Goal: Register for event/course

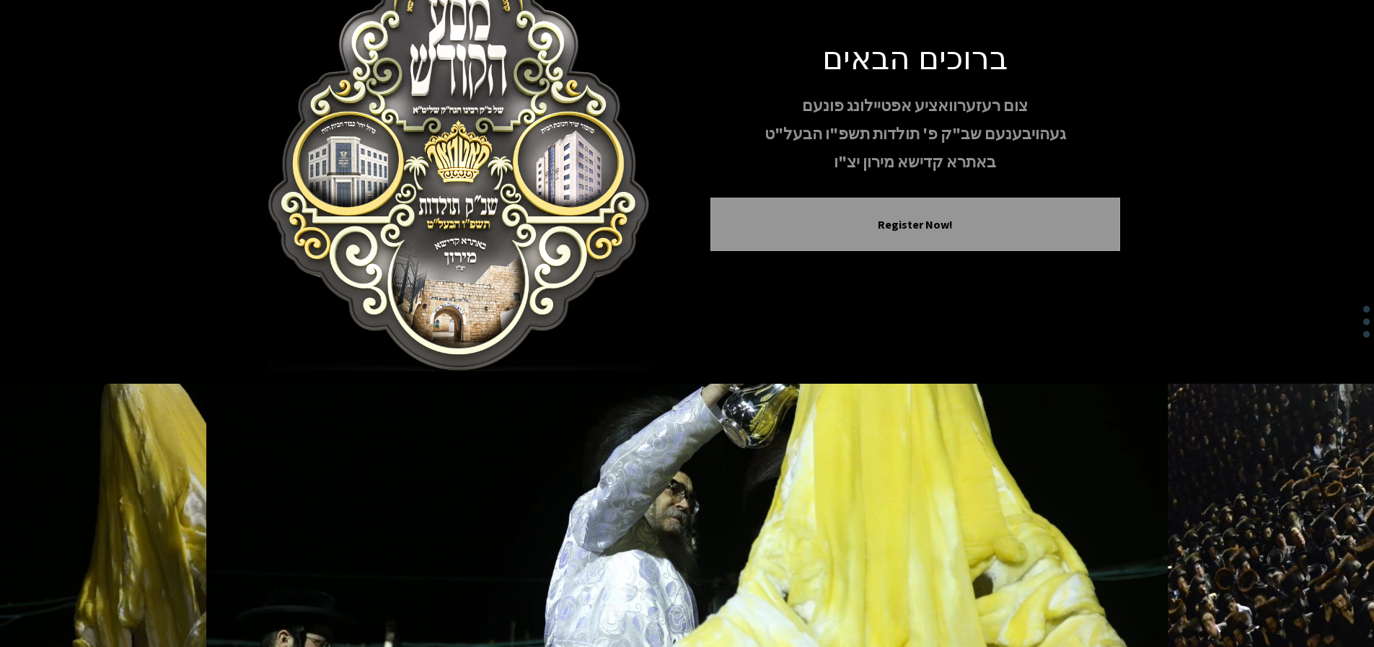
scroll to position [144, 0]
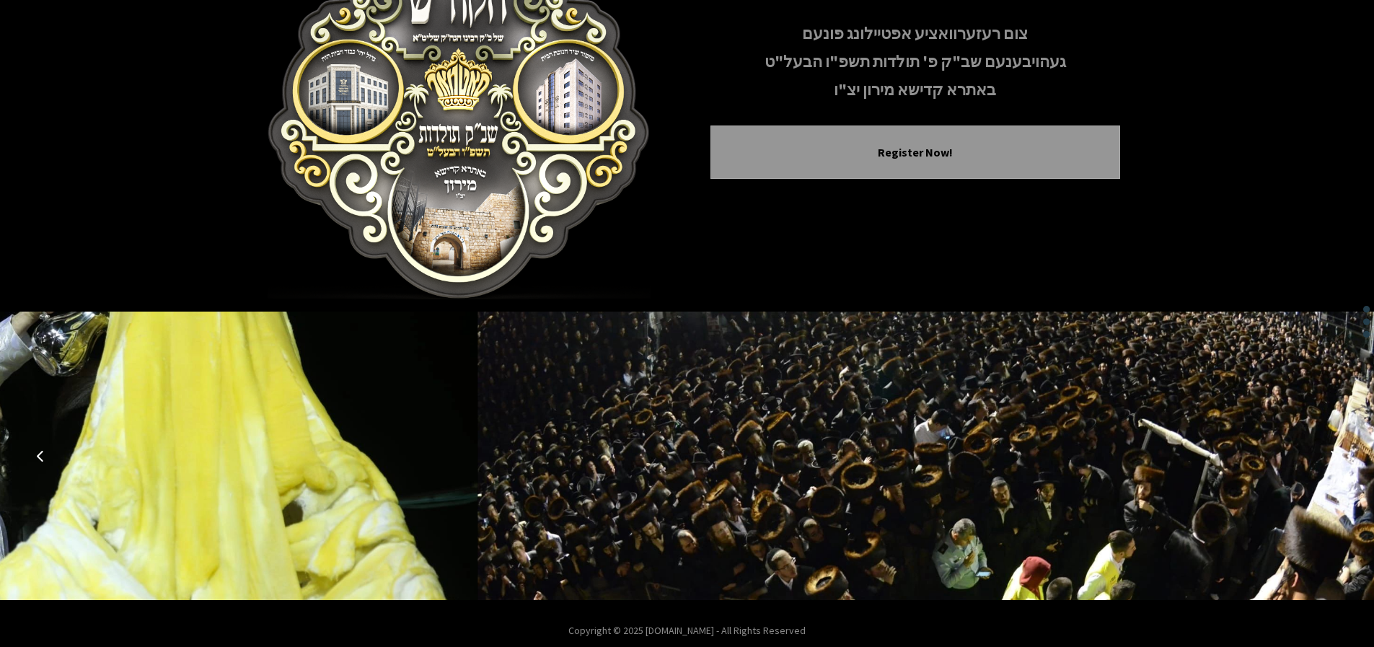
click at [41, 456] on icon "Previous image" at bounding box center [41, 456] width 12 height 12
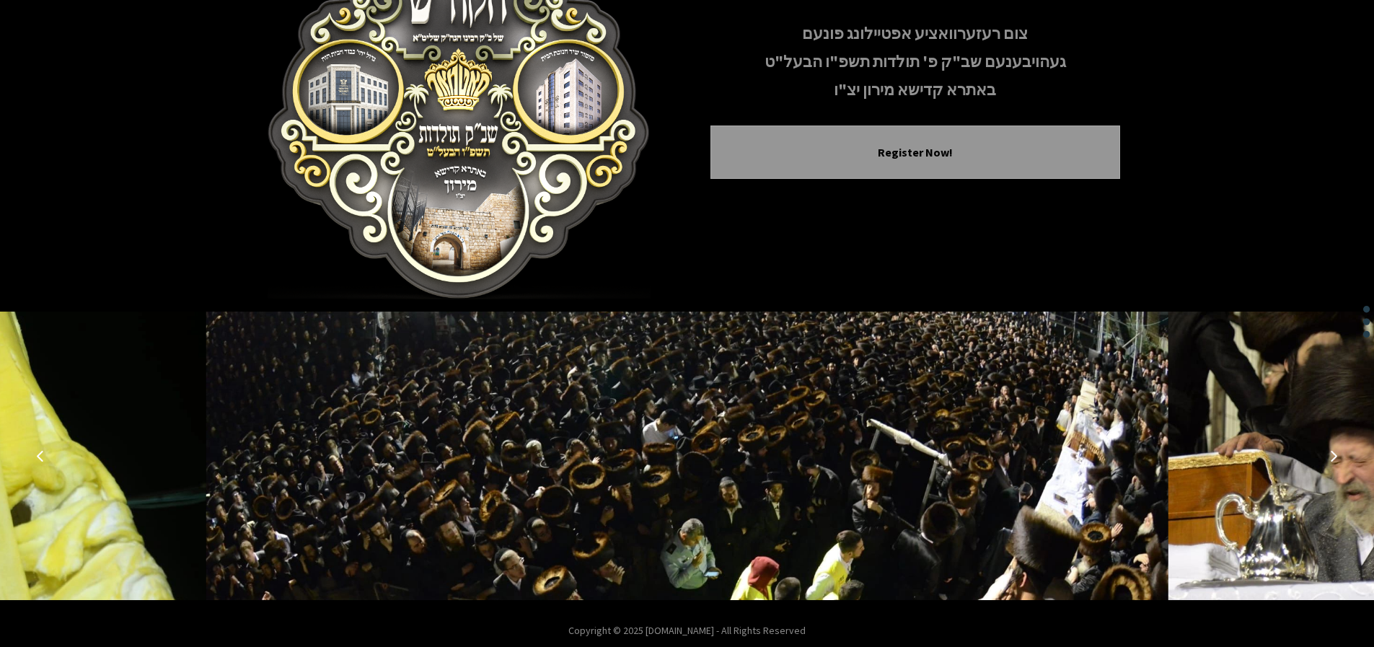
click at [1339, 457] on icon "Next image" at bounding box center [1334, 456] width 12 height 12
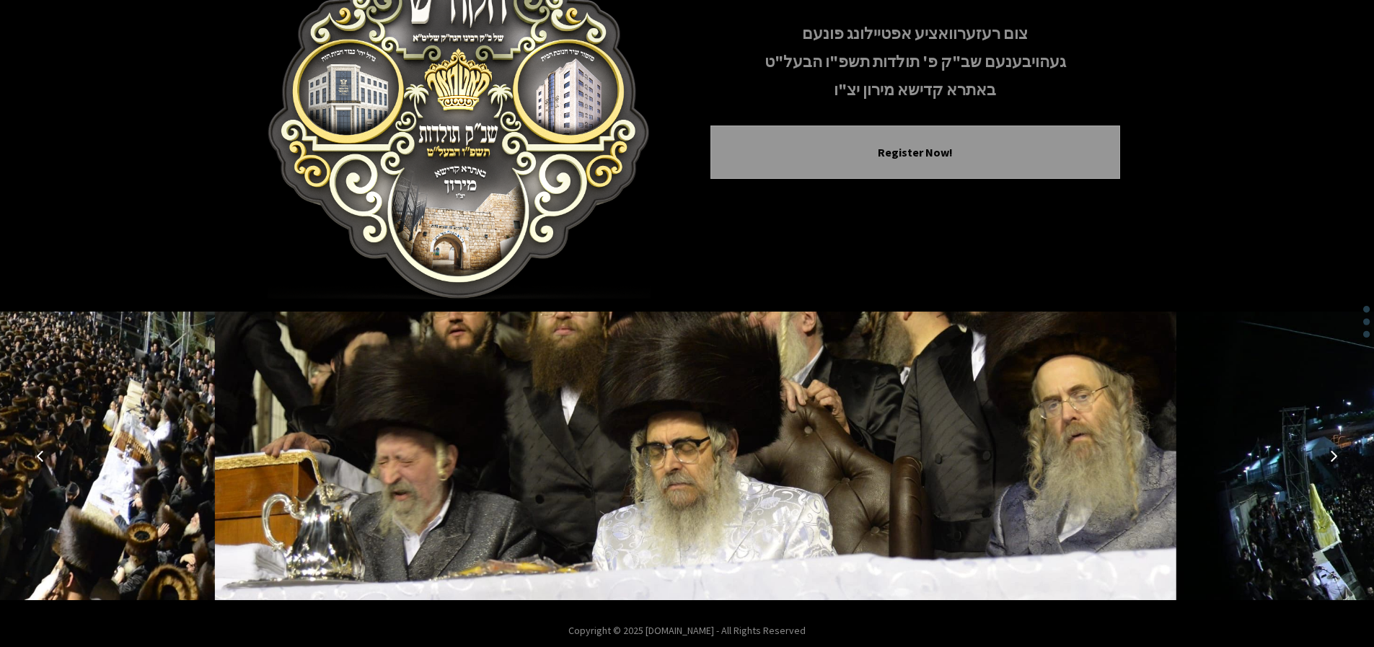
click at [1336, 454] on icon "Next image" at bounding box center [1334, 456] width 12 height 12
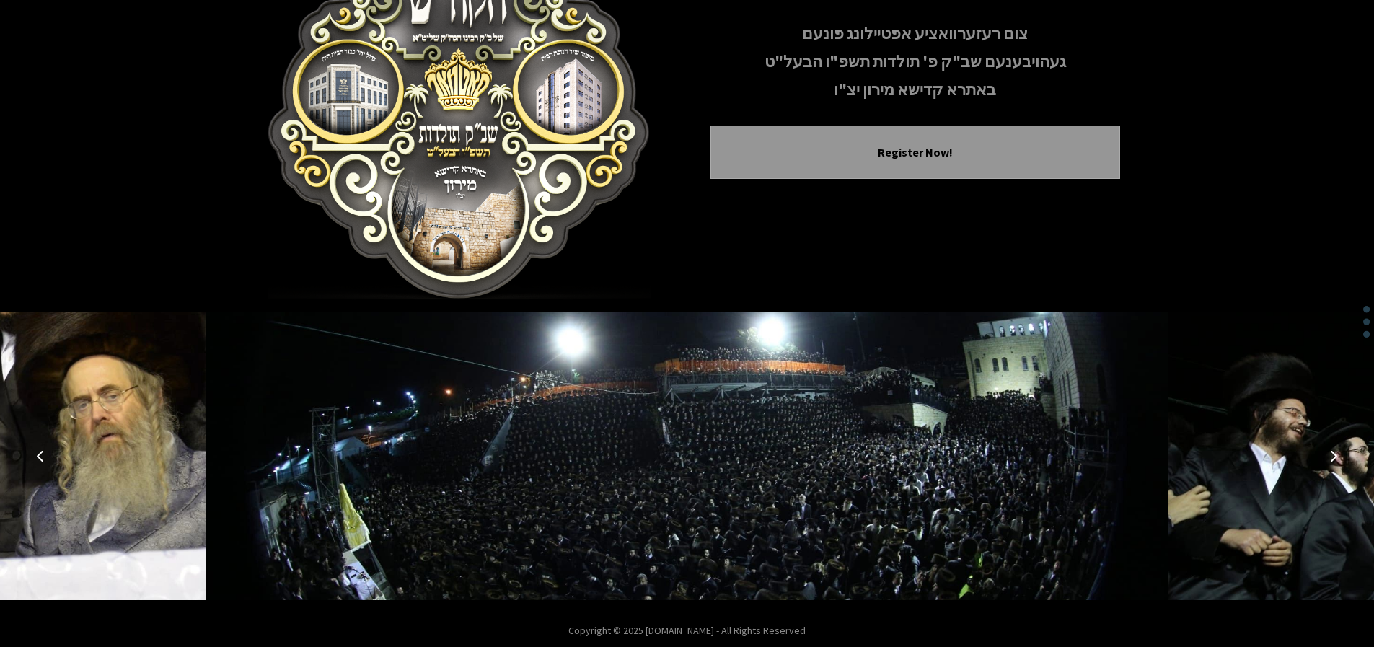
click at [1337, 452] on icon "Next image" at bounding box center [1334, 456] width 12 height 12
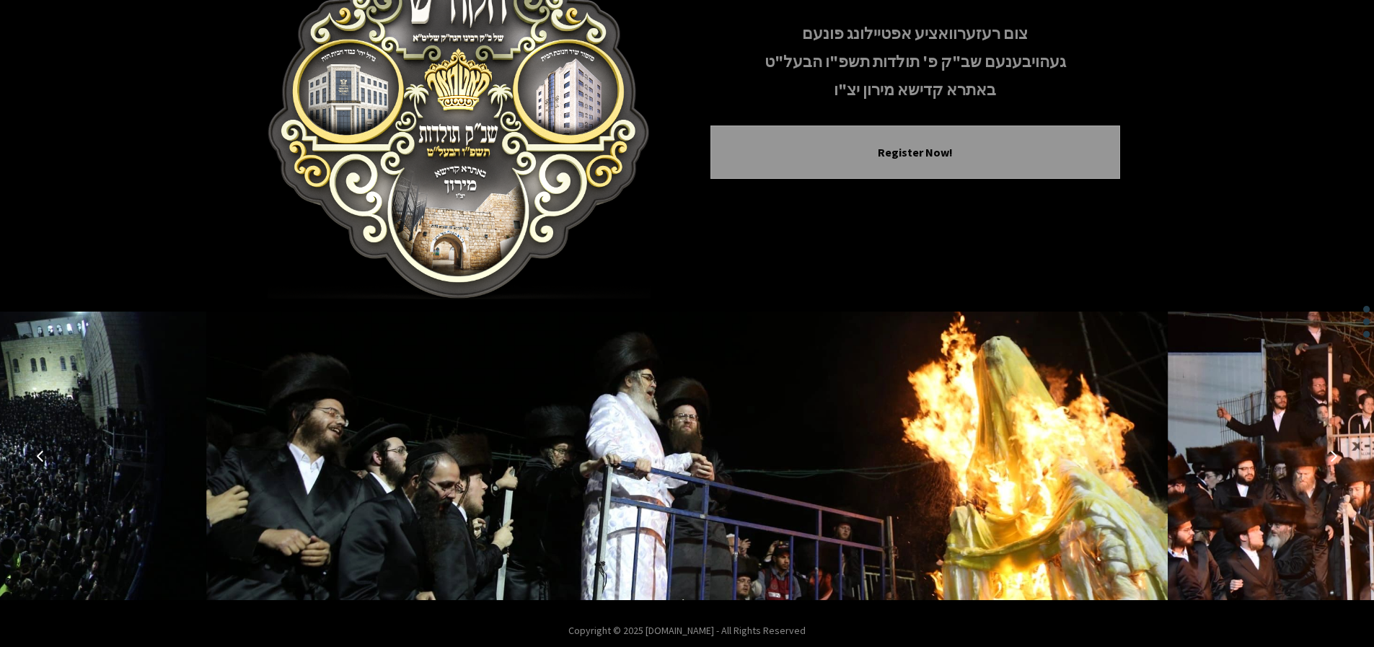
click at [1338, 452] on icon "Next image" at bounding box center [1334, 456] width 12 height 12
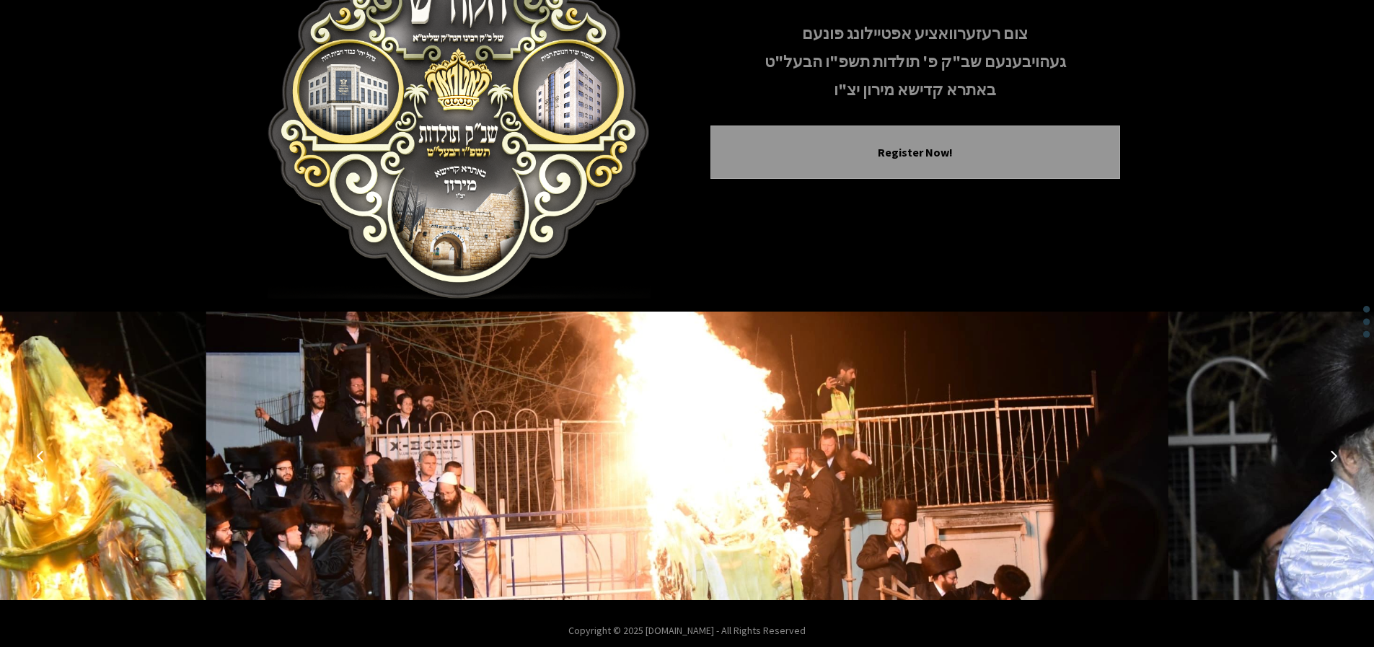
click at [1338, 452] on icon "Next image" at bounding box center [1334, 456] width 12 height 12
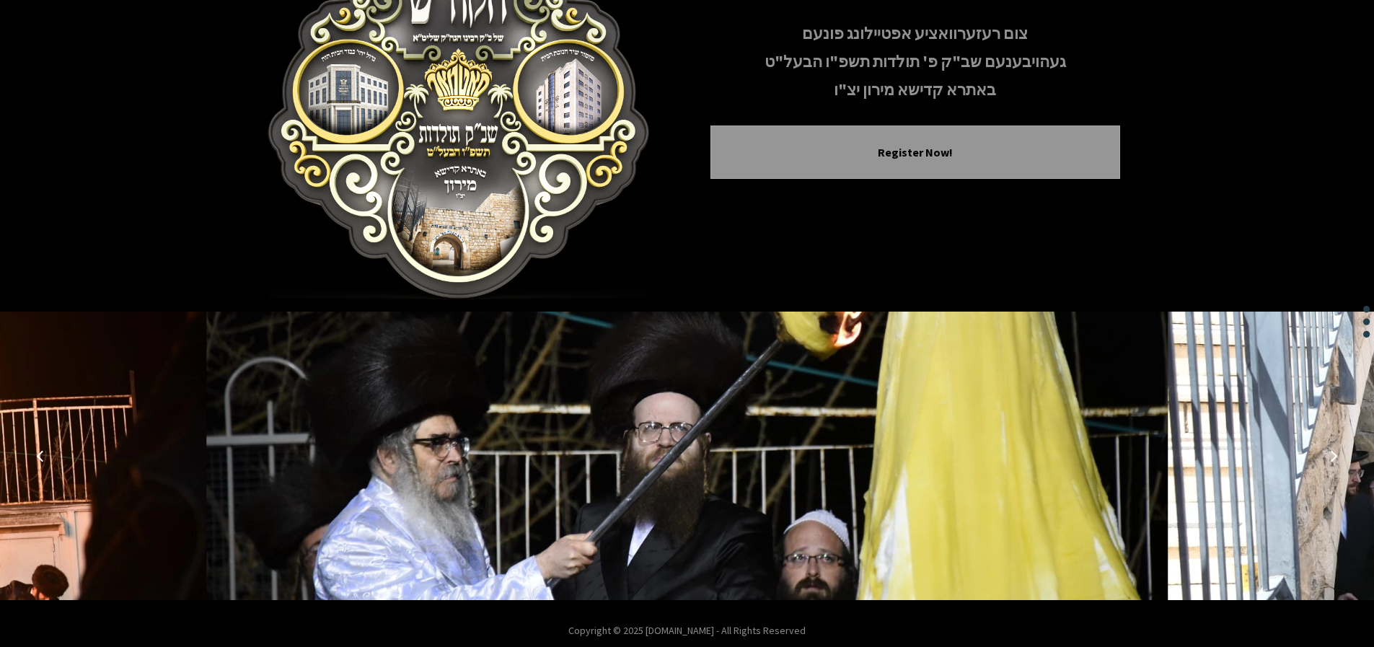
click at [1338, 452] on icon "Next image" at bounding box center [1334, 456] width 12 height 12
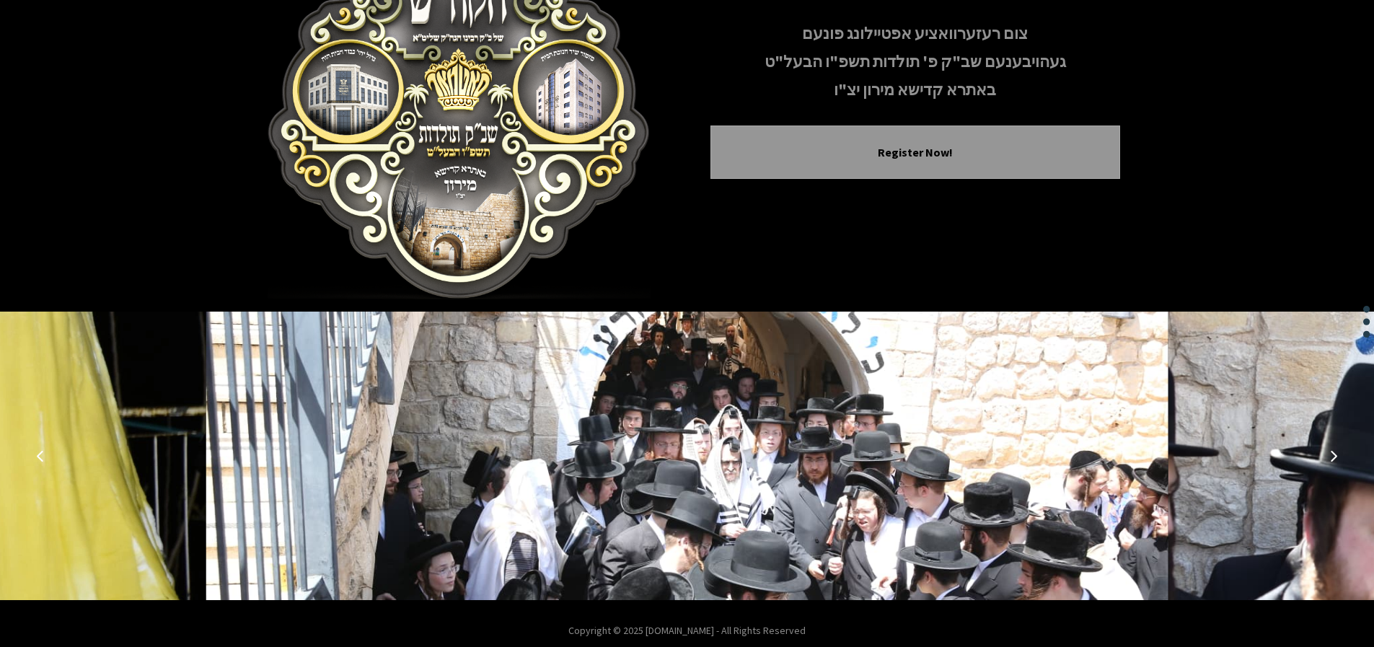
click at [1338, 452] on icon "Next image" at bounding box center [1334, 456] width 12 height 12
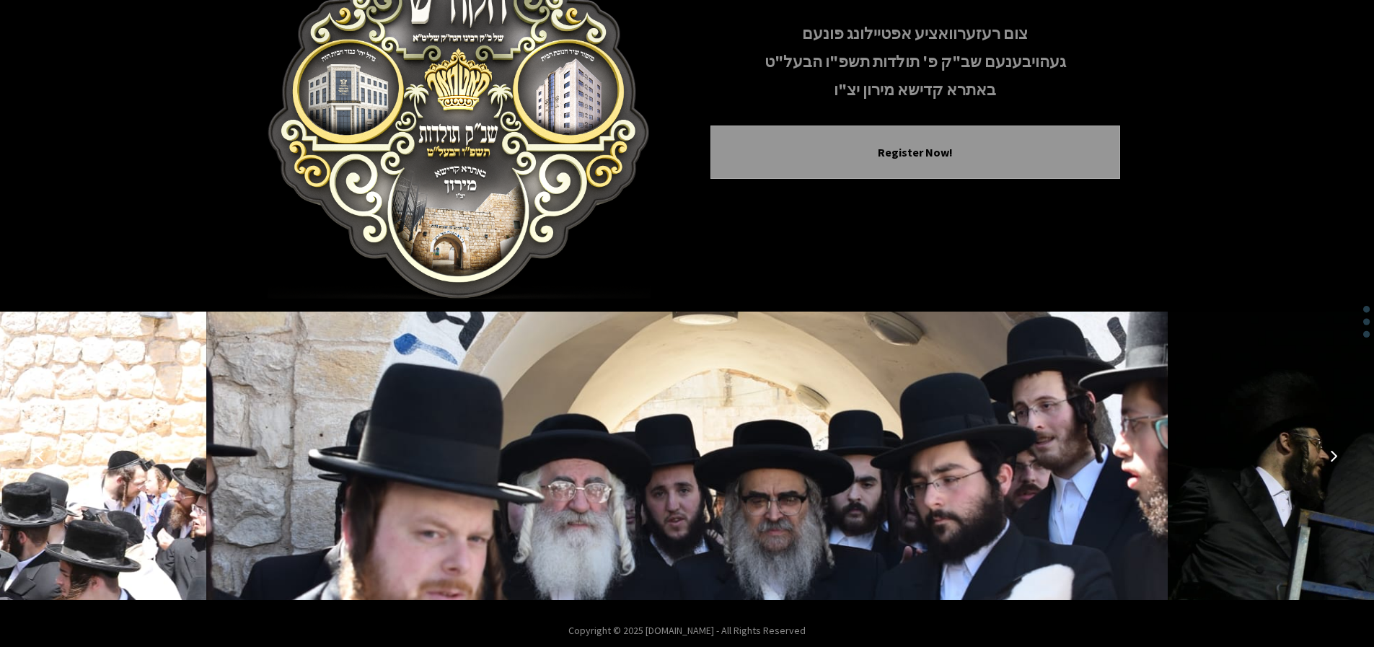
click at [1340, 452] on button "Next image" at bounding box center [1334, 456] width 35 height 35
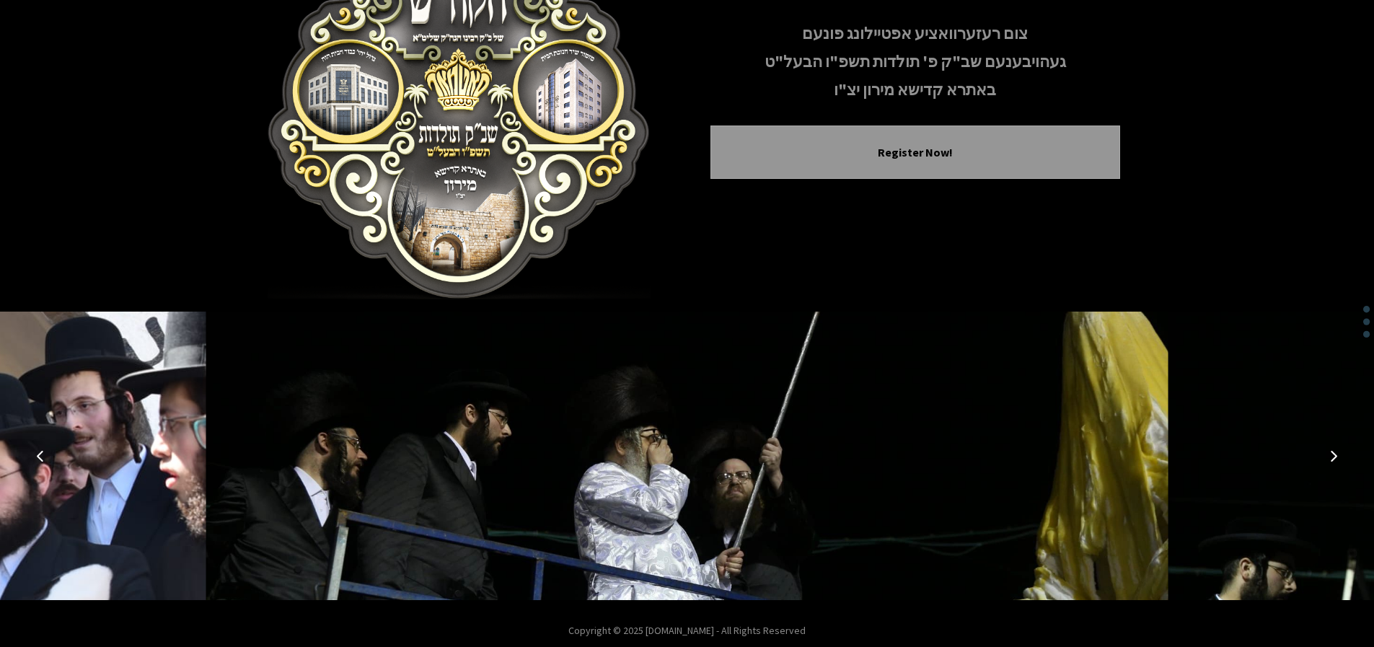
click at [1342, 449] on button "Next image" at bounding box center [1334, 456] width 35 height 35
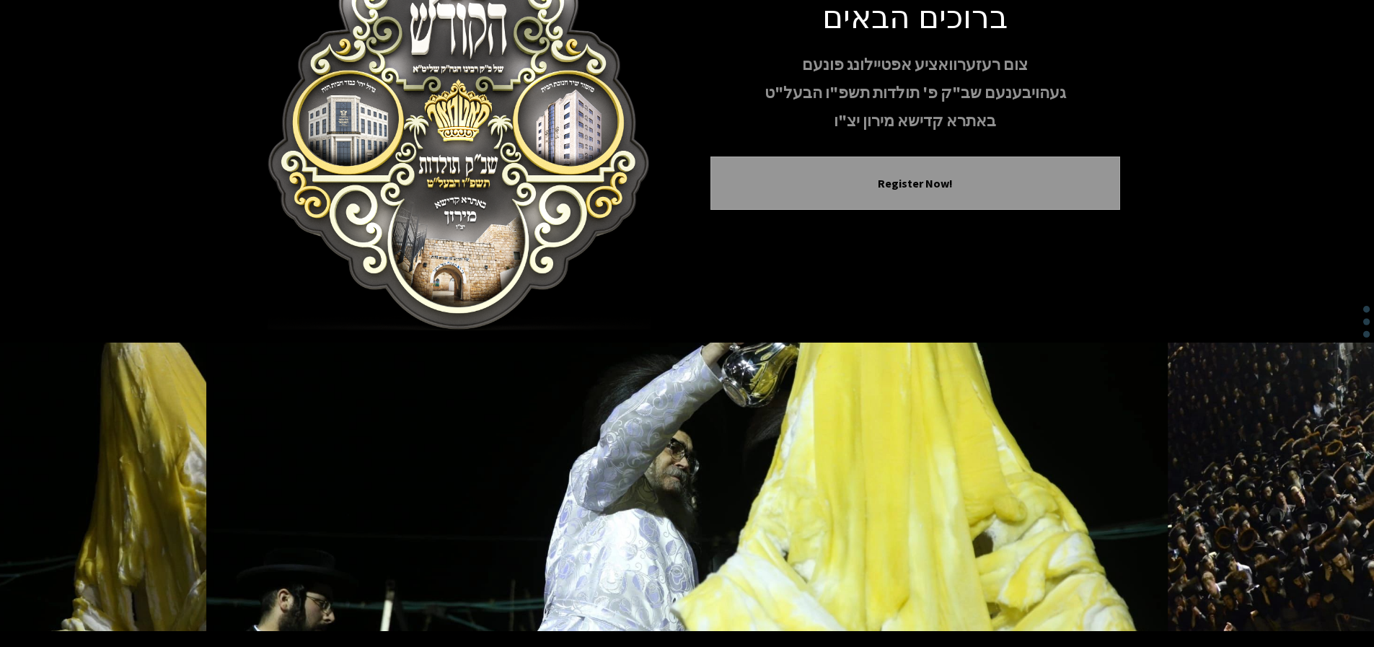
scroll to position [0, 0]
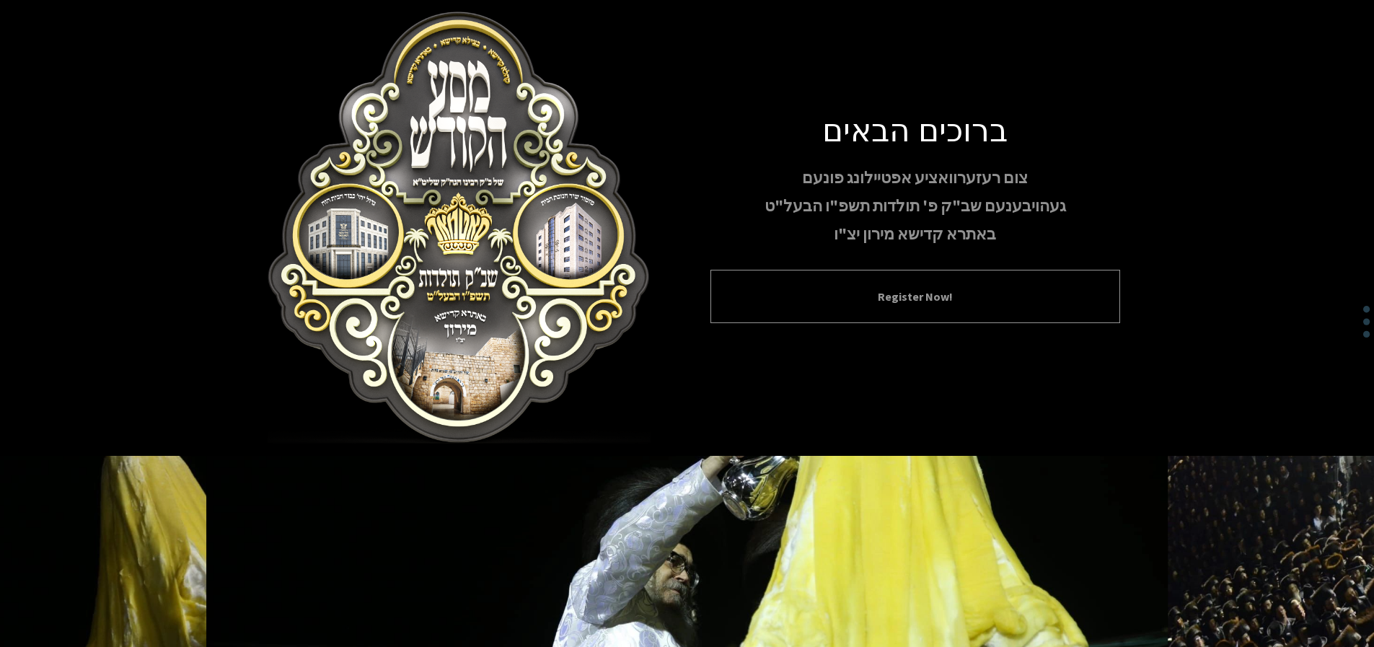
click at [882, 297] on button "Register Now!" at bounding box center [916, 296] width 374 height 17
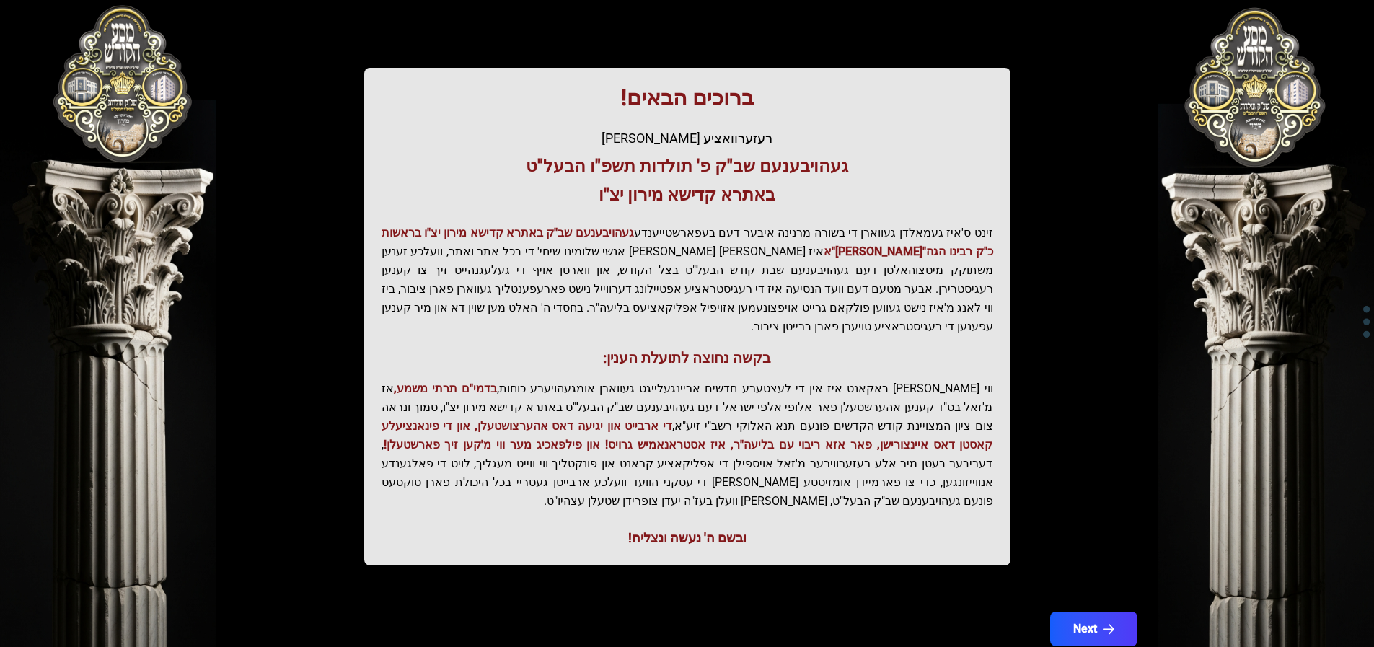
scroll to position [188, 0]
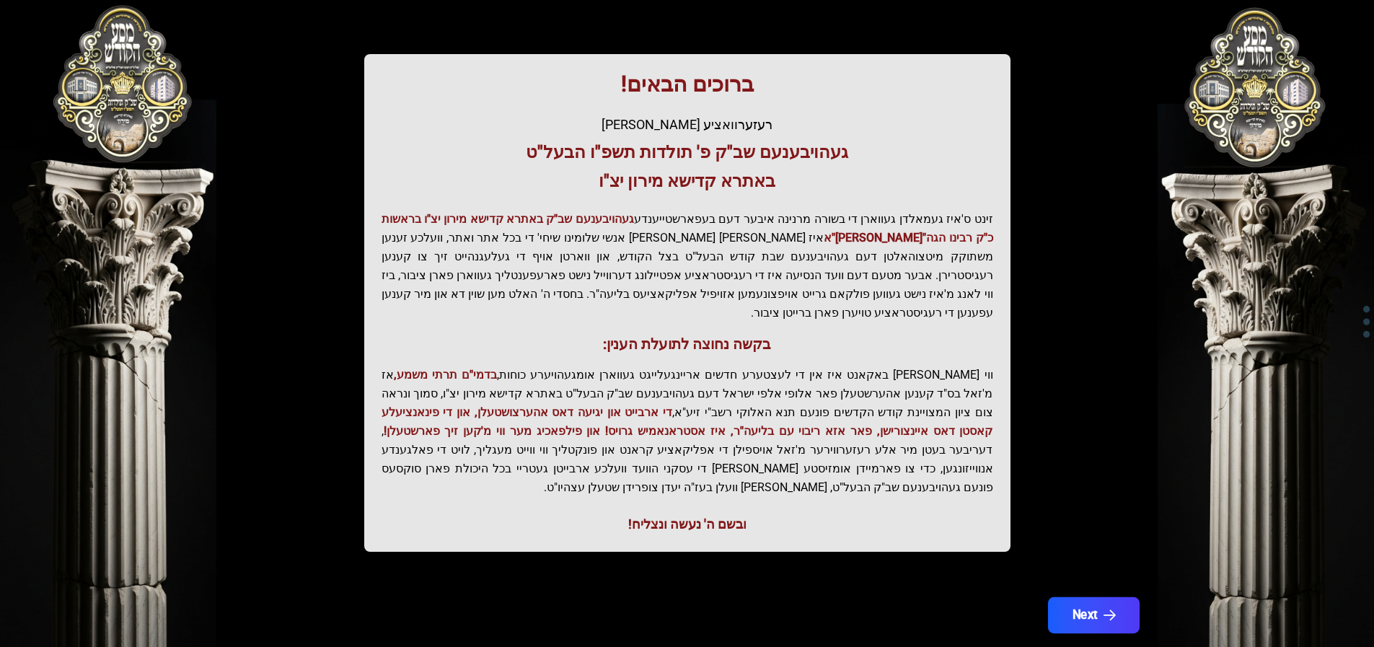
click at [1103, 610] on icon "button" at bounding box center [1109, 616] width 12 height 12
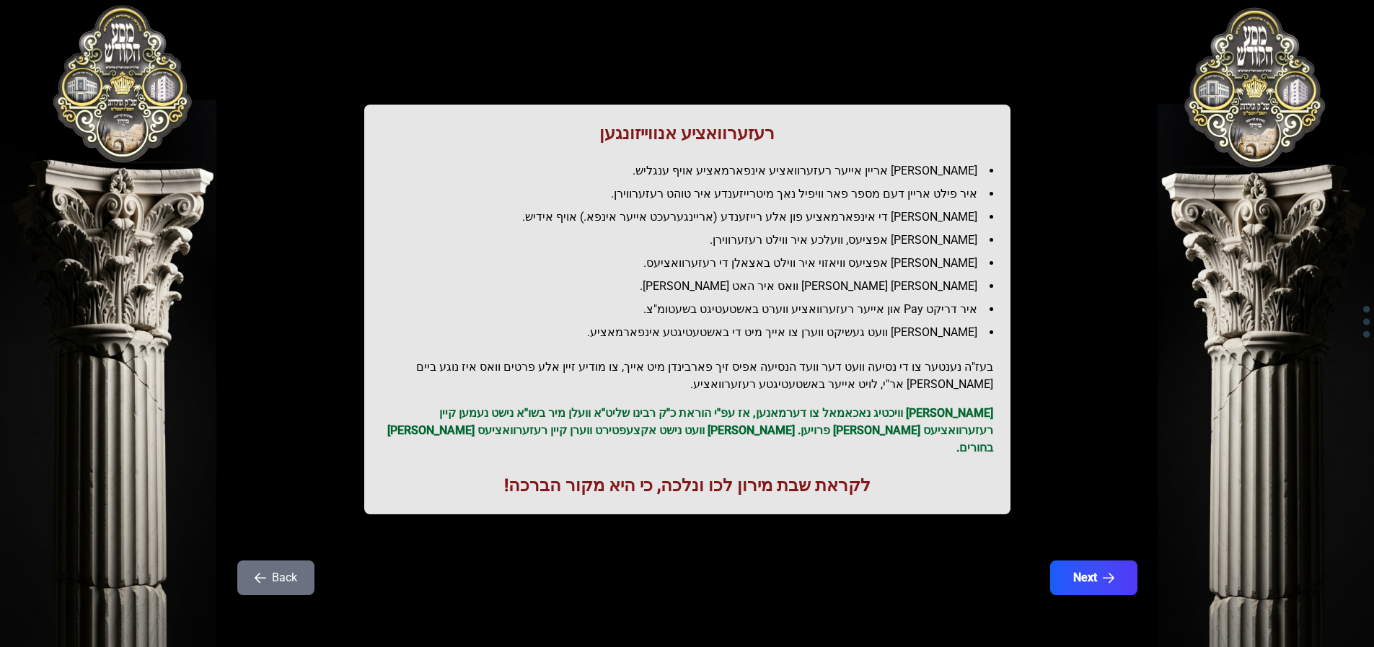
scroll to position [0, 0]
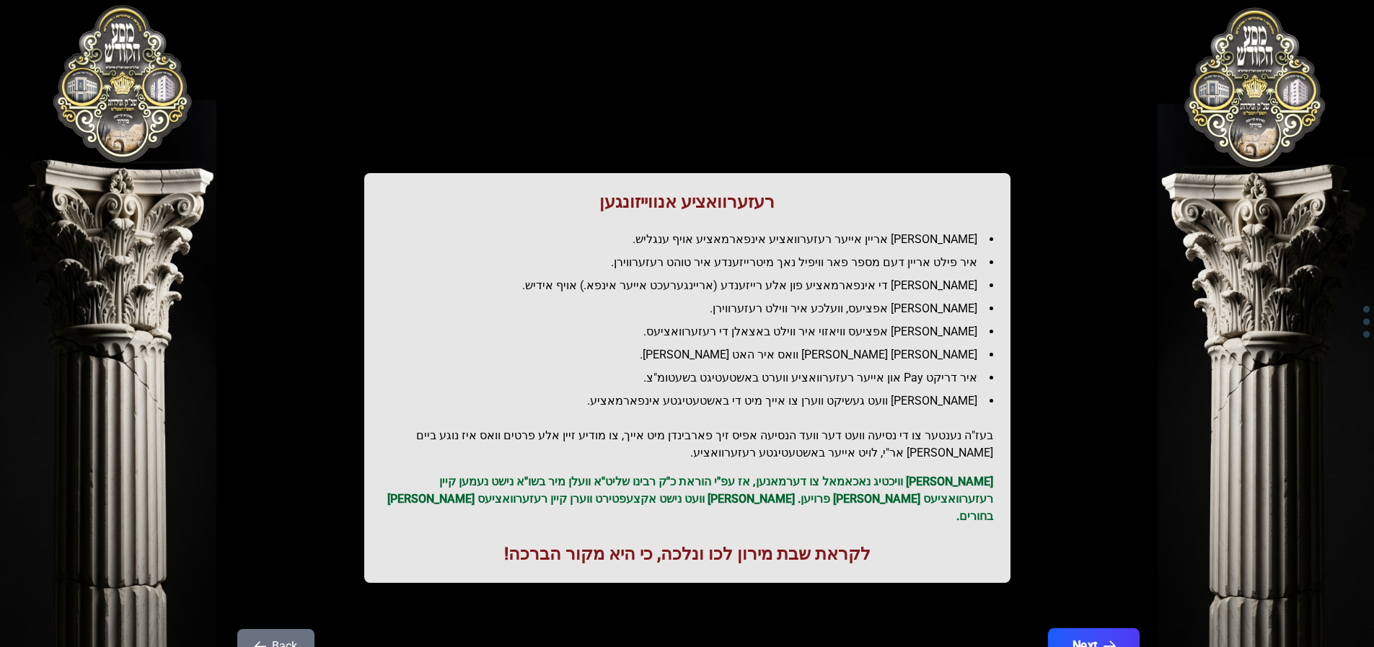
click at [1088, 628] on button "Next" at bounding box center [1094, 646] width 92 height 36
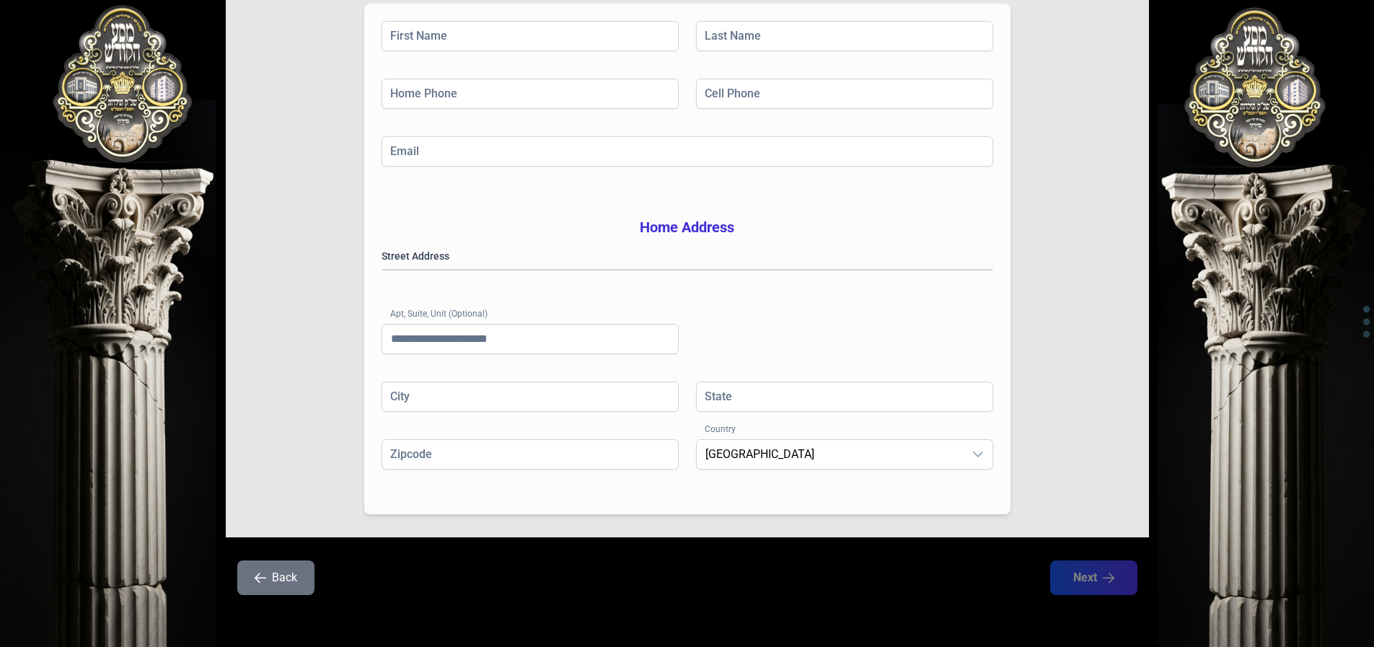
scroll to position [246, 0]
click at [284, 578] on button "Back" at bounding box center [275, 578] width 77 height 35
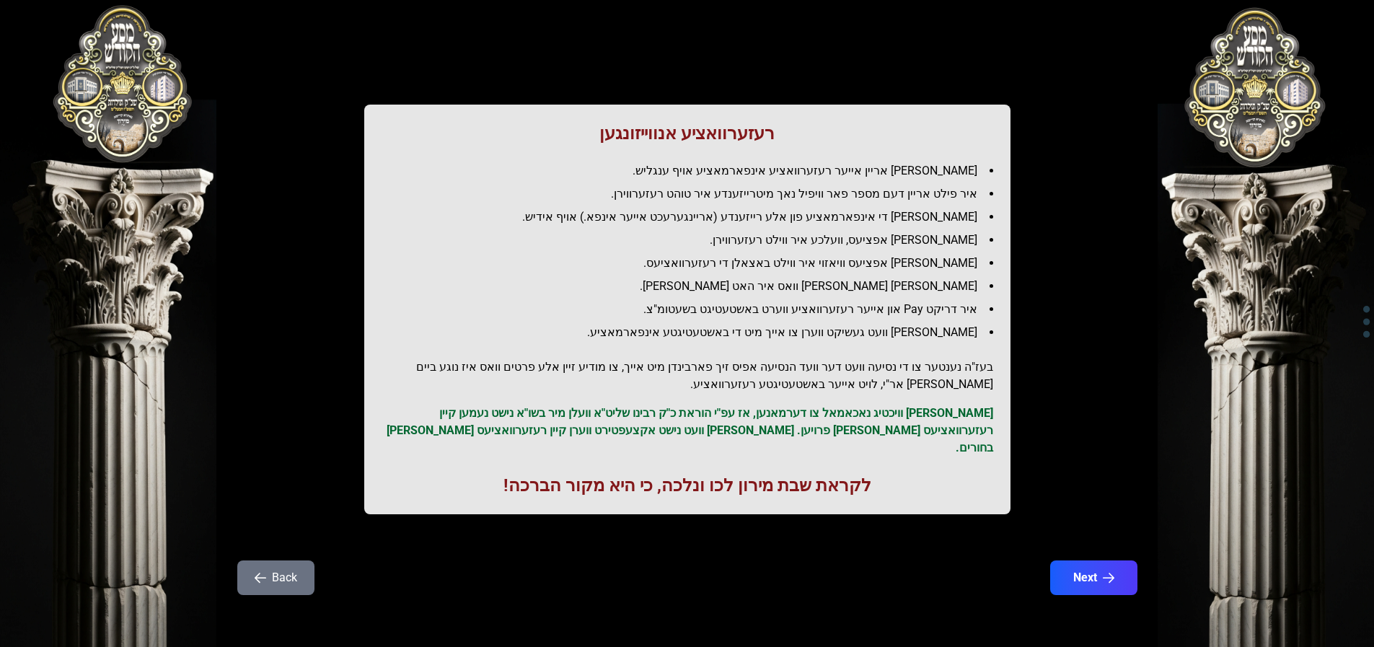
scroll to position [0, 0]
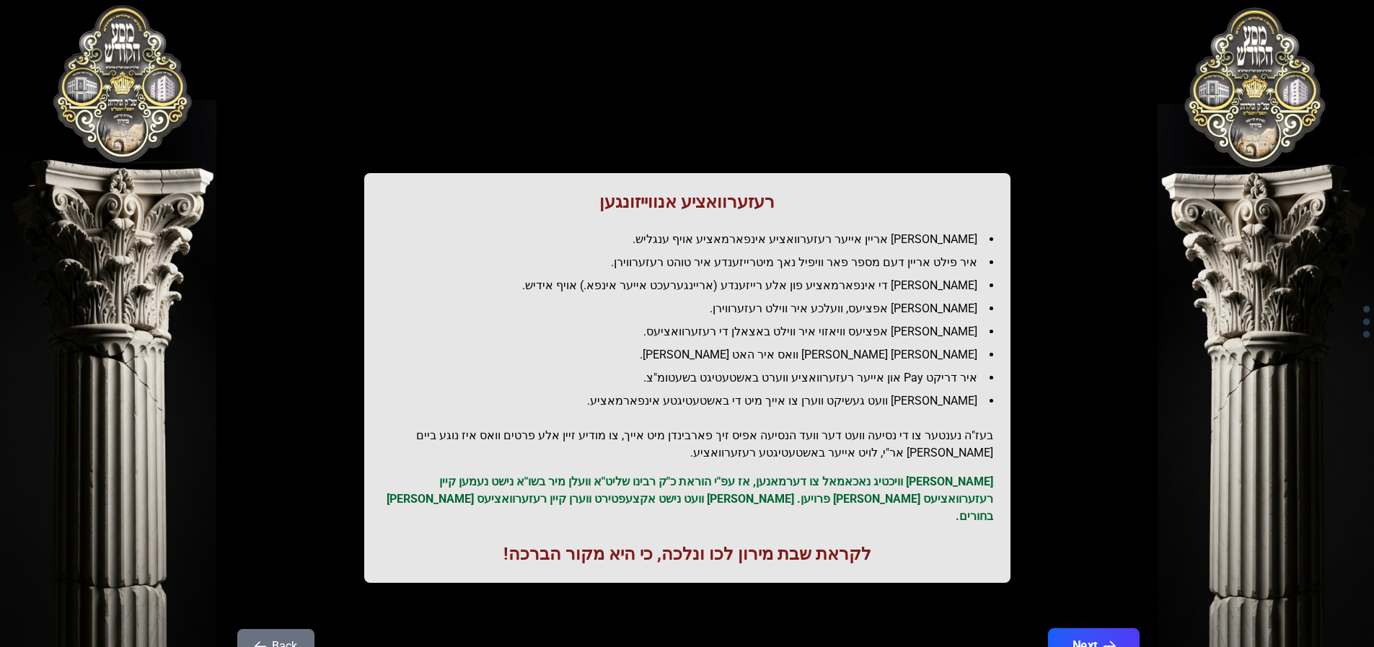
click at [1083, 628] on button "Next" at bounding box center [1094, 646] width 92 height 36
